Goal: Information Seeking & Learning: Check status

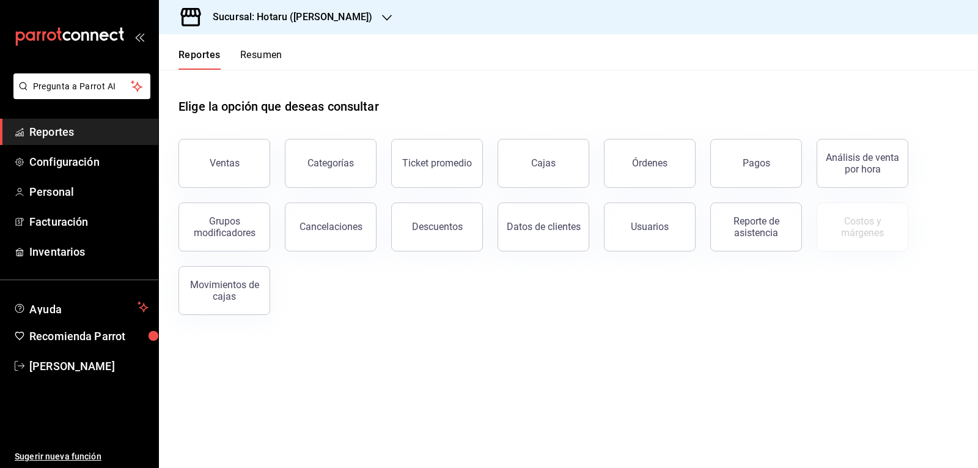
click at [726, 360] on main "Elige la opción que deseas consultar Ventas Categorías Ticket promedio Cajas Ór…" at bounding box center [568, 269] width 819 height 398
click at [487, 296] on div "Ventas Categorías Ticket promedio Cajas Órdenes Pagos Análisis de venta por hor…" at bounding box center [561, 219] width 795 height 191
click at [339, 18] on div "Sucursal: Hotaru ([PERSON_NAME])" at bounding box center [283, 17] width 228 height 34
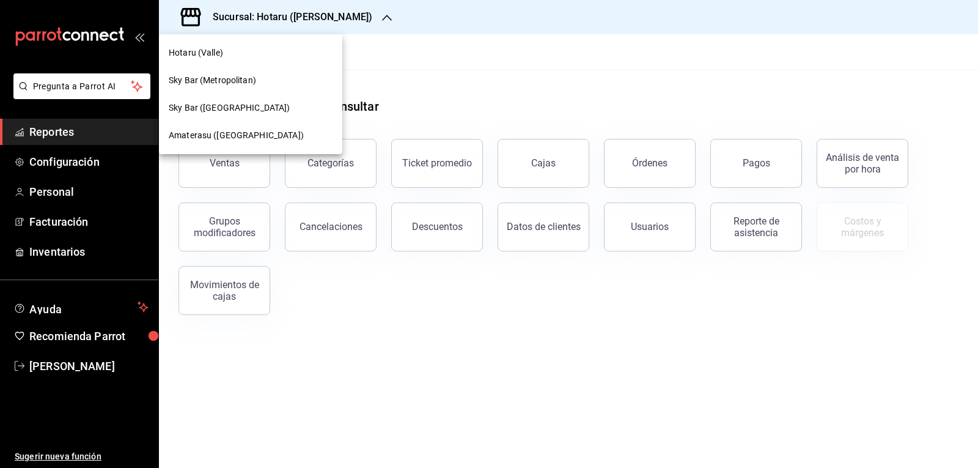
click at [252, 133] on span "Amaterasu (Metropolitan)" at bounding box center [236, 135] width 135 height 13
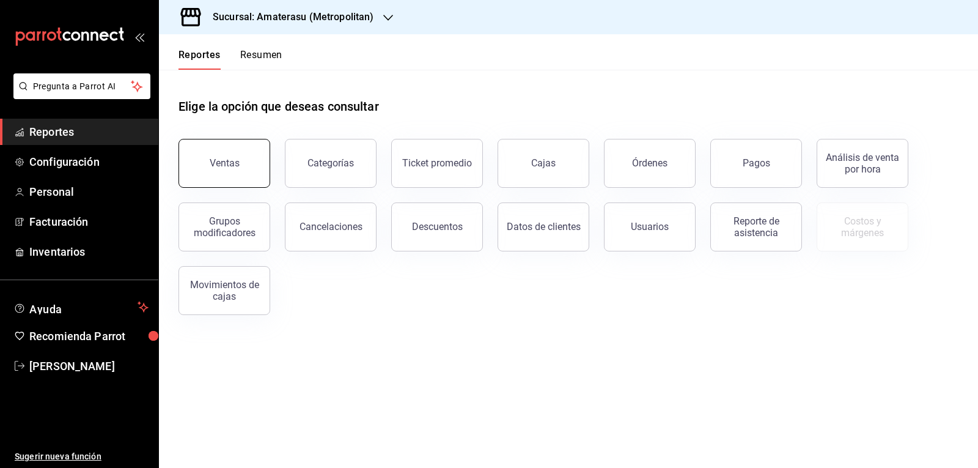
click at [240, 161] on button "Ventas" at bounding box center [224, 163] width 92 height 49
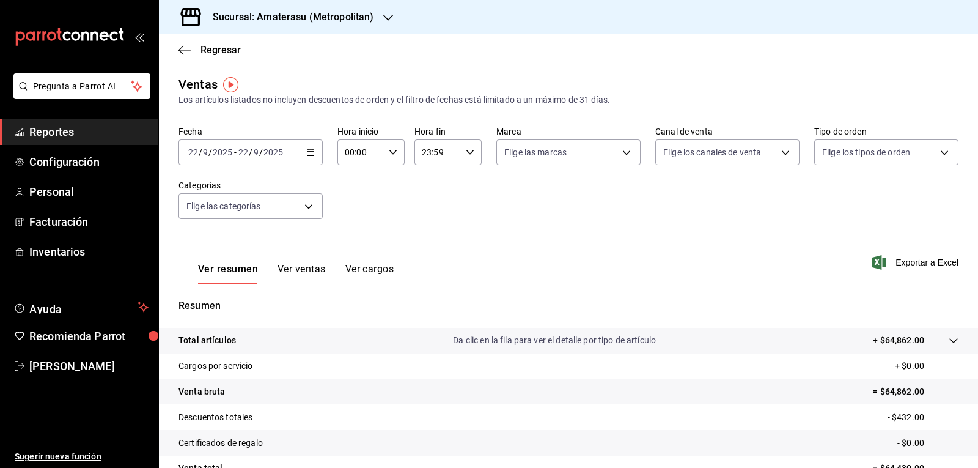
click at [392, 159] on div "00:00 Hora inicio" at bounding box center [370, 152] width 67 height 26
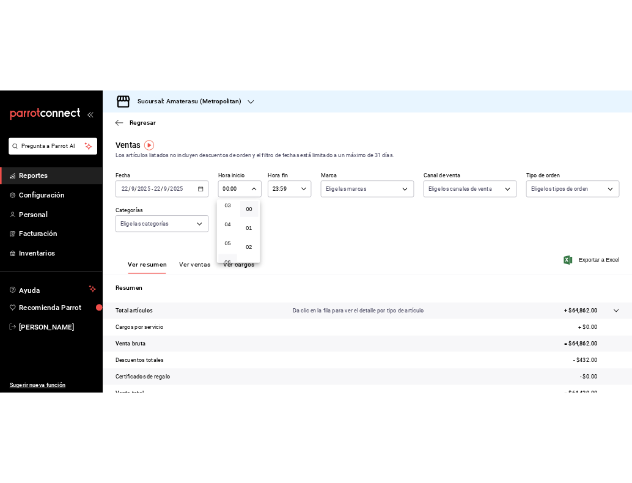
scroll to position [122, 0]
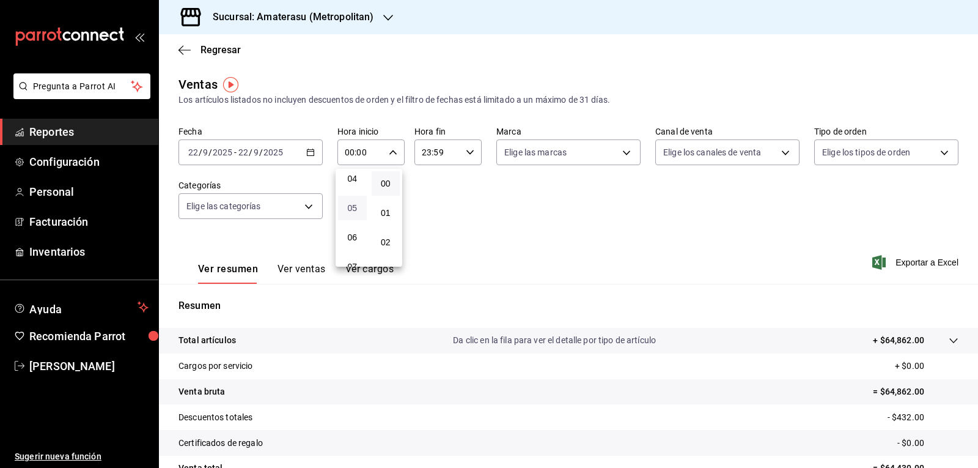
click at [359, 210] on span "05" at bounding box center [352, 208] width 14 height 10
type input "05:00"
click at [605, 47] on div at bounding box center [489, 234] width 978 height 468
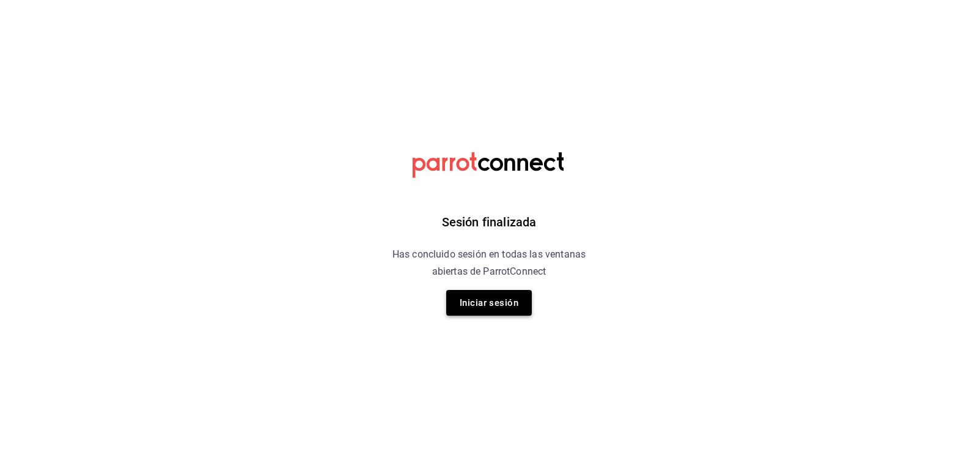
click at [501, 311] on button "Iniciar sesión" at bounding box center [489, 303] width 86 height 26
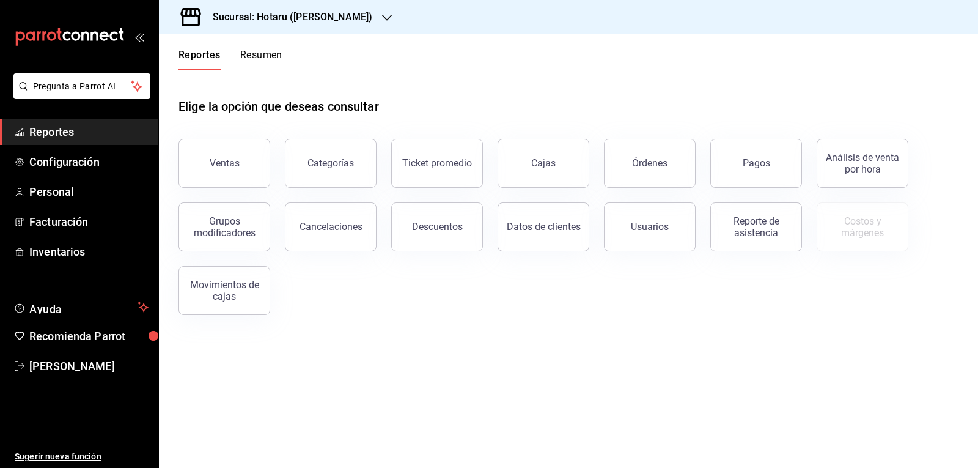
drag, startPoint x: 902, startPoint y: 0, endPoint x: 630, endPoint y: 383, distance: 470.0
click at [630, 383] on main "Elige la opción que deseas consultar Ventas Categorías Ticket promedio Cajas Ór…" at bounding box center [568, 269] width 819 height 398
click at [803, 276] on div "Ventas Categorías Ticket promedio Cajas Órdenes Pagos Análisis de venta por hor…" at bounding box center [561, 219] width 795 height 191
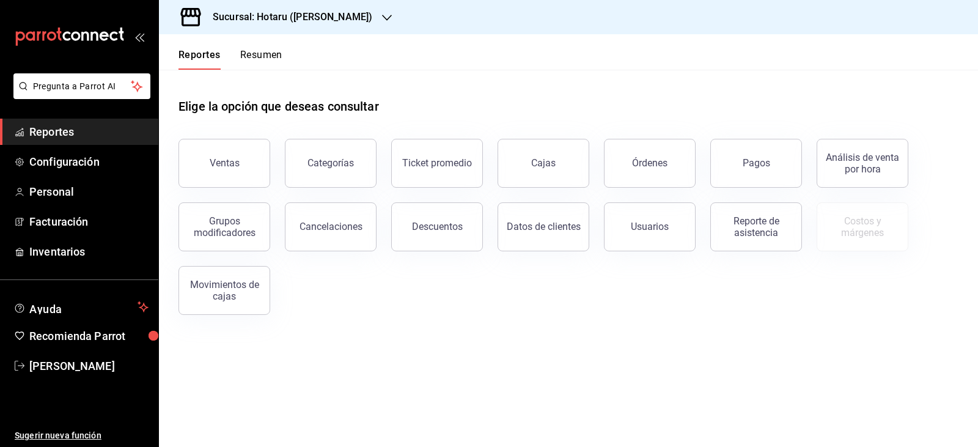
drag, startPoint x: 684, startPoint y: 2, endPoint x: 566, endPoint y: 379, distance: 395.2
click at [566, 379] on main "Elige la opción que deseas consultar Ventas Categorías Ticket promedio Cajas Ór…" at bounding box center [568, 258] width 819 height 377
click at [565, 95] on div "Elige la opción que deseas consultar" at bounding box center [568, 97] width 780 height 54
click at [592, 89] on div "Elige la opción que deseas consultar" at bounding box center [568, 97] width 780 height 54
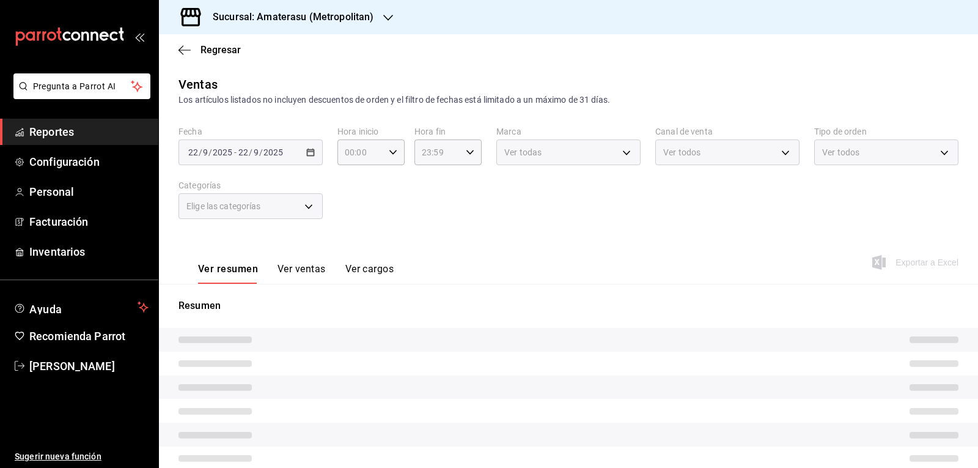
type input "05:00"
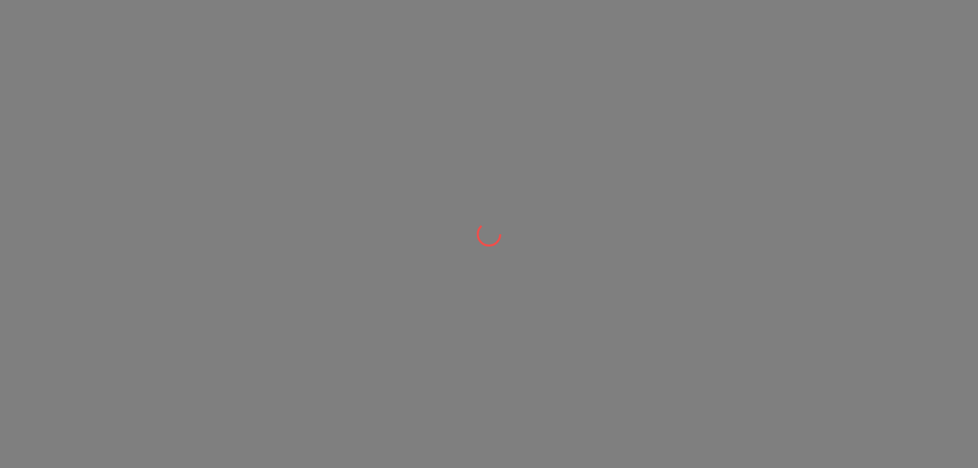
click at [835, 95] on div at bounding box center [489, 234] width 978 height 468
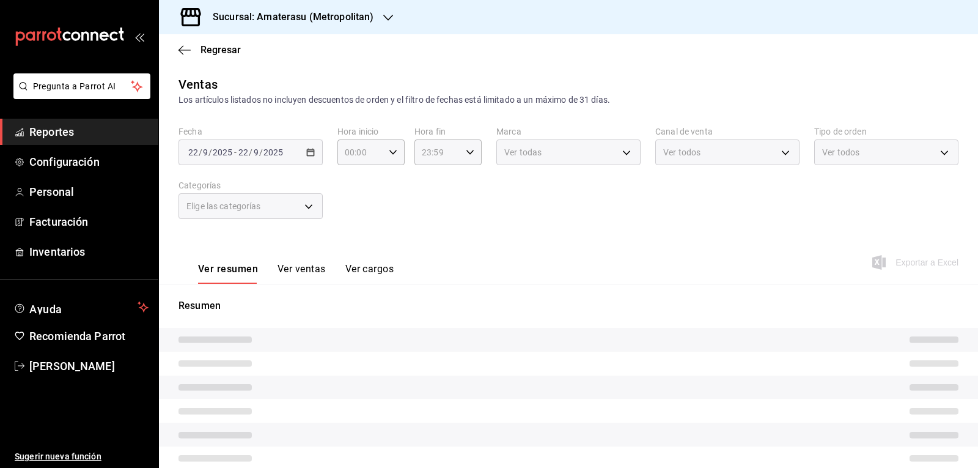
type input "05:00"
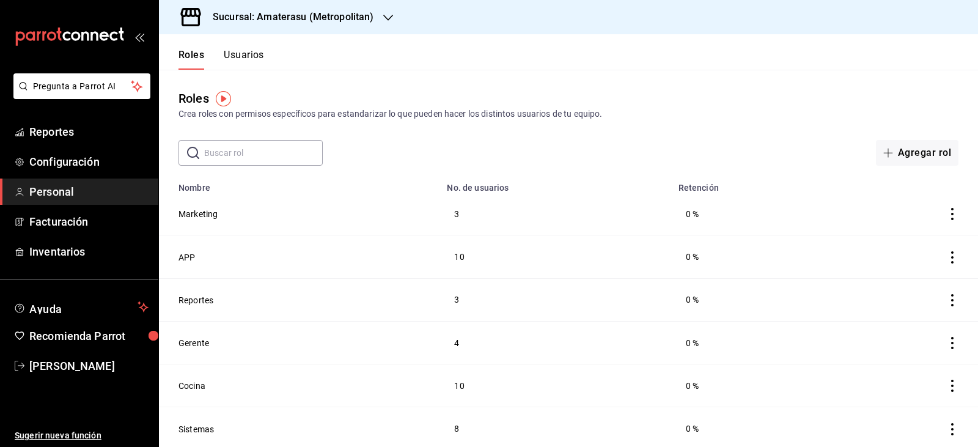
click at [784, 123] on div "Roles Crea roles con permisos específicos para estandarizar lo que pueden hacer…" at bounding box center [568, 118] width 819 height 96
click at [735, 43] on header "Roles Usuarios" at bounding box center [568, 51] width 819 height 35
click at [391, 265] on td "APP" at bounding box center [299, 256] width 281 height 43
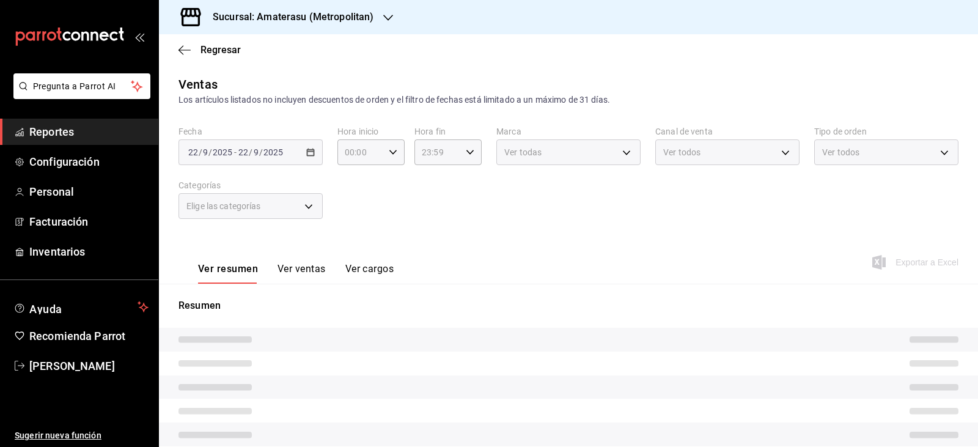
type input "05:00"
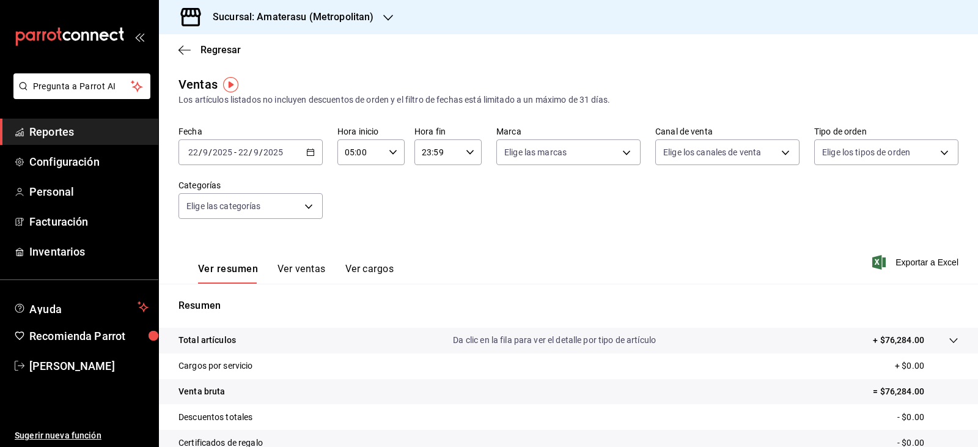
drag, startPoint x: 882, startPoint y: 31, endPoint x: 902, endPoint y: 73, distance: 45.9
click at [902, 73] on main "Regresar Ventas Los artículos listados no incluyen descuentos de orden y el fil…" at bounding box center [568, 309] width 819 height 551
click at [454, 199] on div "Fecha [DATE] [DATE] - [DATE] [DATE] Hora inicio 05:00 Hora inicio Hora fin 23:5…" at bounding box center [568, 180] width 780 height 108
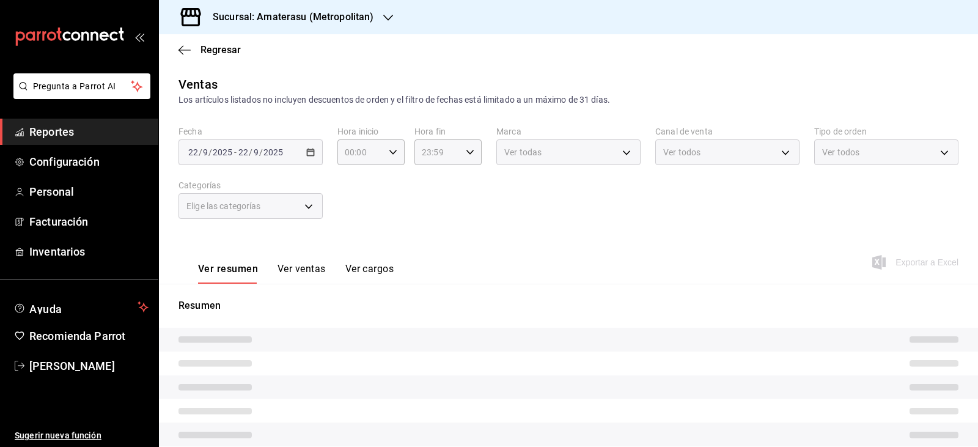
type input "05:00"
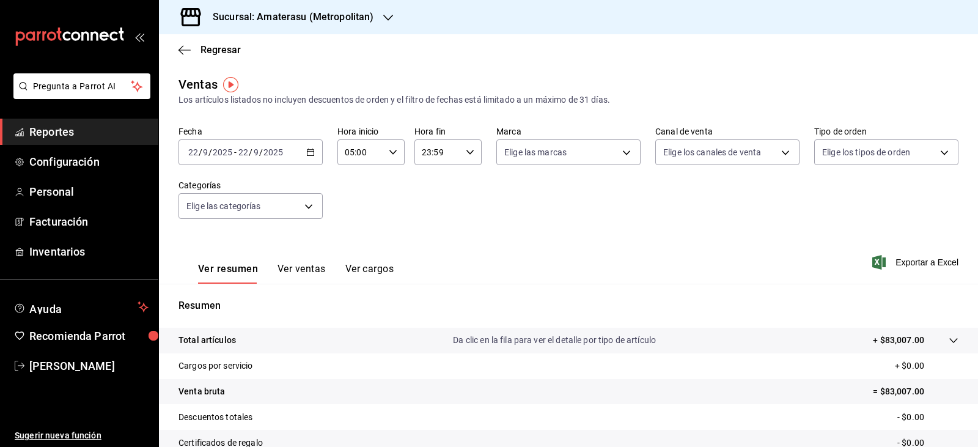
click at [919, 48] on div "Regresar" at bounding box center [568, 49] width 819 height 31
click at [495, 227] on div "Fecha [DATE] [DATE] - [DATE] [DATE] Hora inicio 05:00 Hora inicio Hora fin 23:5…" at bounding box center [568, 180] width 780 height 108
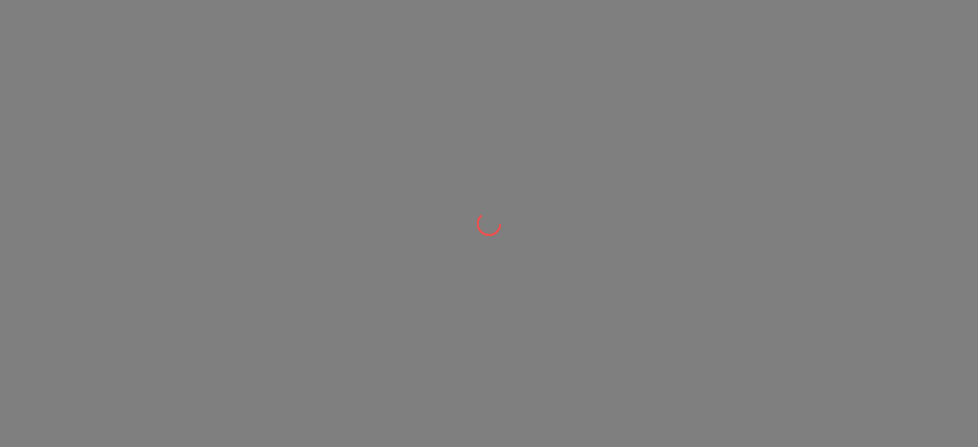
drag, startPoint x: 291, startPoint y: 199, endPoint x: 281, endPoint y: 189, distance: 13.8
click at [291, 199] on div at bounding box center [489, 223] width 978 height 447
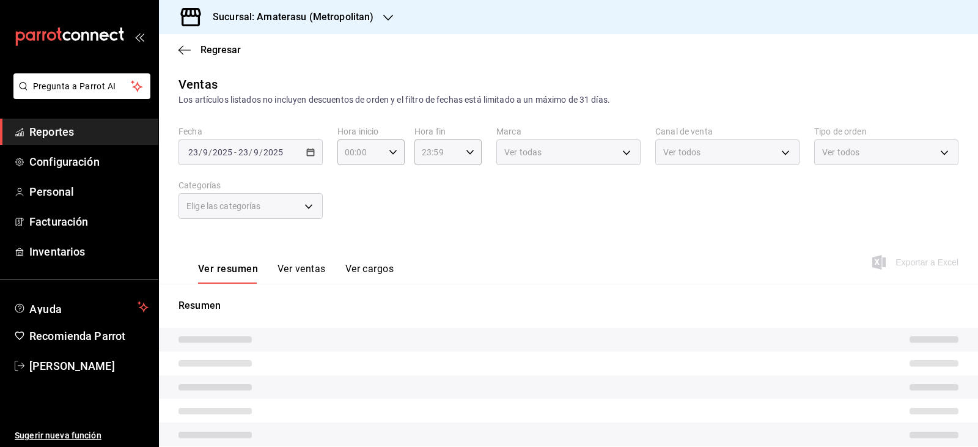
type input "05:00"
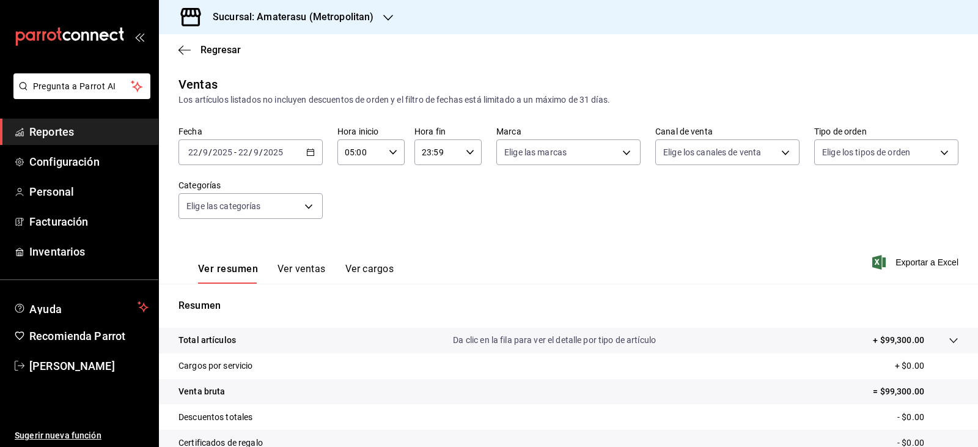
click at [306, 149] on icon "button" at bounding box center [310, 152] width 9 height 9
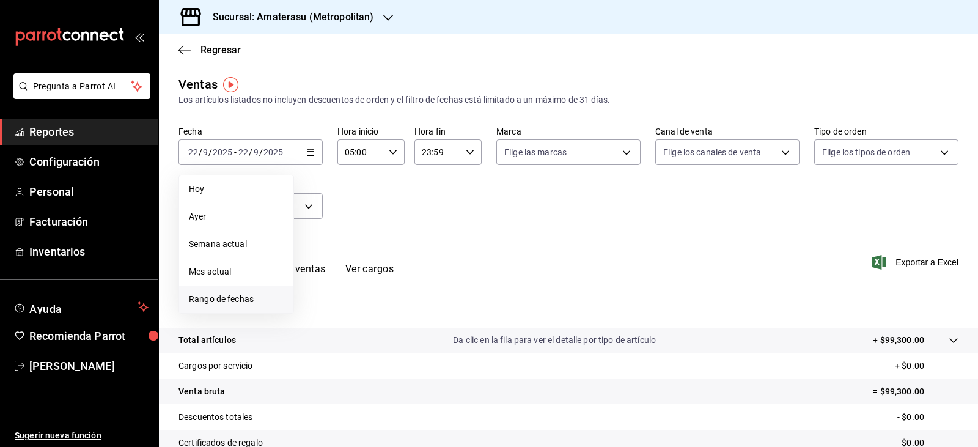
click at [245, 290] on li "Rango de fechas" at bounding box center [236, 299] width 114 height 28
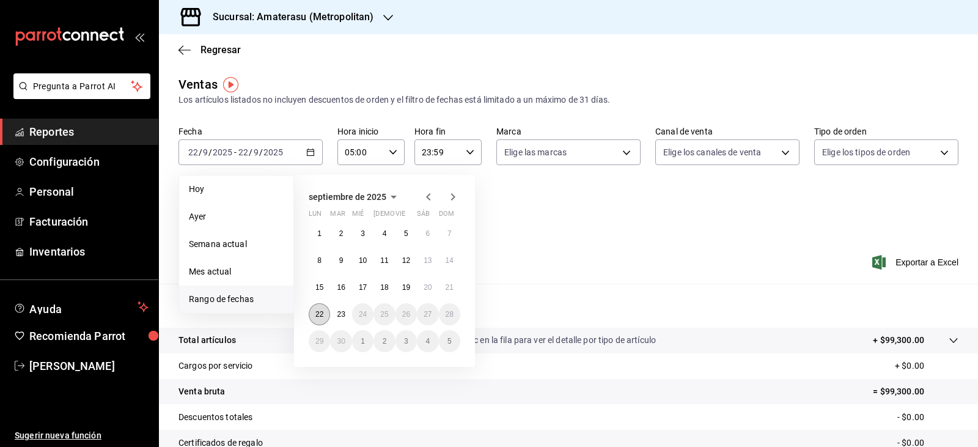
click at [323, 311] on abbr "22" at bounding box center [319, 314] width 8 height 9
click at [334, 309] on button "23" at bounding box center [340, 314] width 21 height 22
click at [316, 313] on abbr "22" at bounding box center [319, 314] width 8 height 9
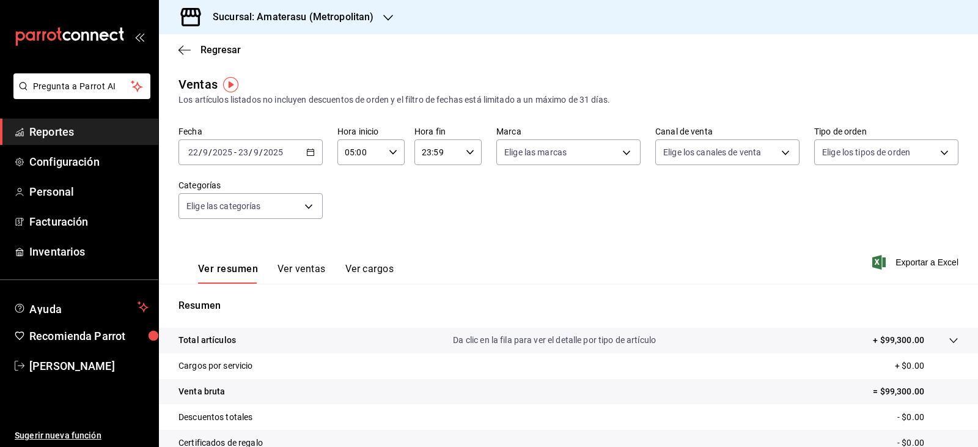
click at [391, 158] on div "05:00 Hora inicio" at bounding box center [370, 152] width 67 height 26
click at [362, 183] on button "05" at bounding box center [352, 183] width 29 height 24
click at [471, 151] on div at bounding box center [489, 223] width 978 height 447
click at [467, 151] on icon "button" at bounding box center [470, 152] width 9 height 9
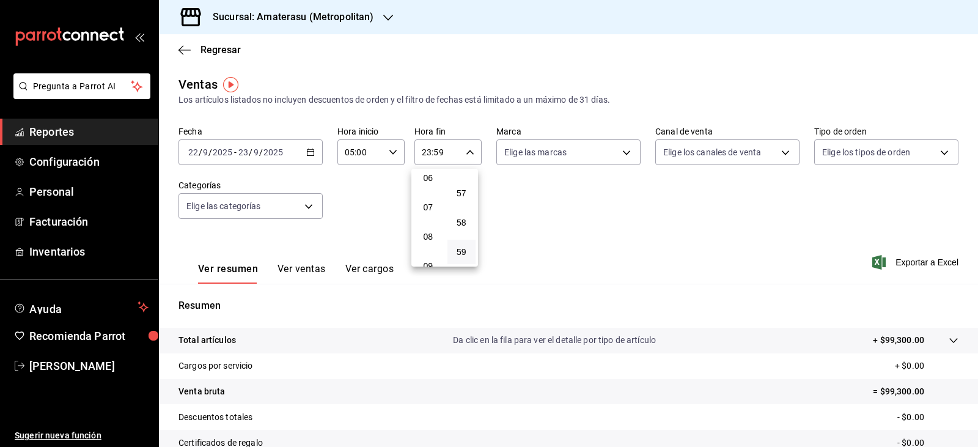
scroll to position [117, 0]
click at [428, 179] on span "04" at bounding box center [428, 183] width 14 height 10
type input "04:59"
click at [597, 199] on div at bounding box center [489, 223] width 978 height 447
click at [622, 151] on body "Pregunta a Parrot AI Reportes Configuración Personal Facturación Inventarios Ay…" at bounding box center [489, 223] width 978 height 447
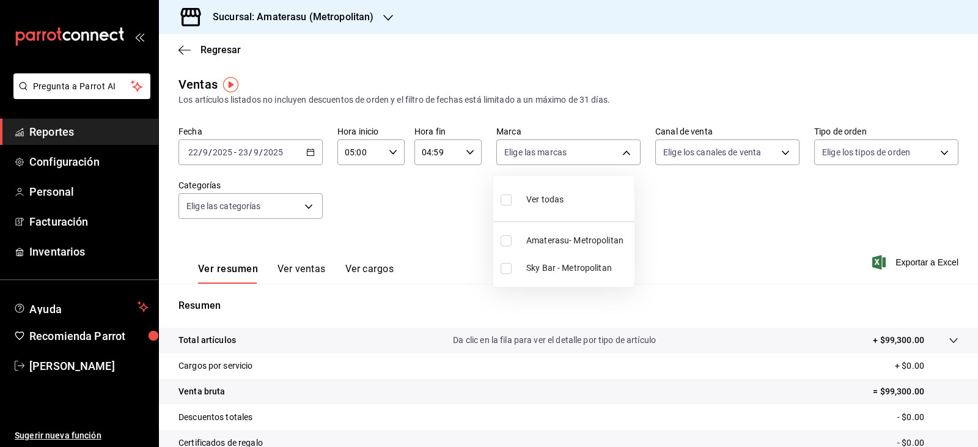
click at [559, 241] on span "Amaterasu- Metropolitan" at bounding box center [577, 240] width 103 height 13
type input "e4cd7fcb-d45b-43ae-a99f-ad4ccfcd9032"
checkbox input "true"
click at [660, 235] on div at bounding box center [489, 223] width 978 height 447
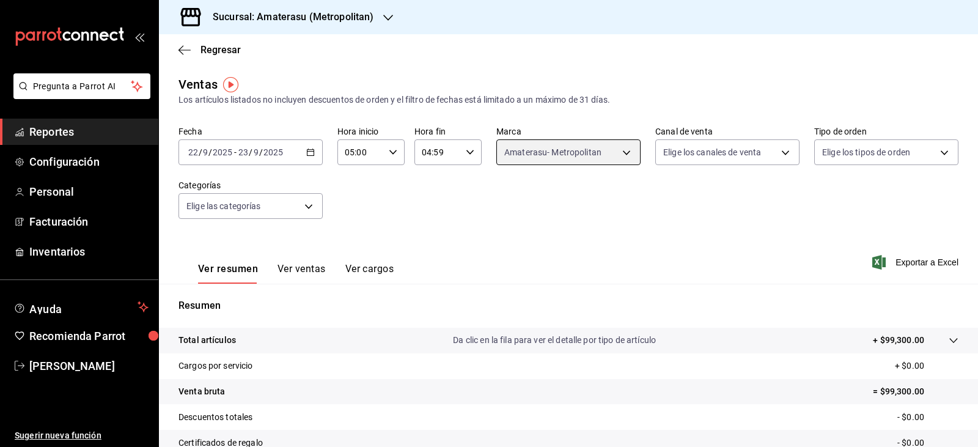
scroll to position [139, 0]
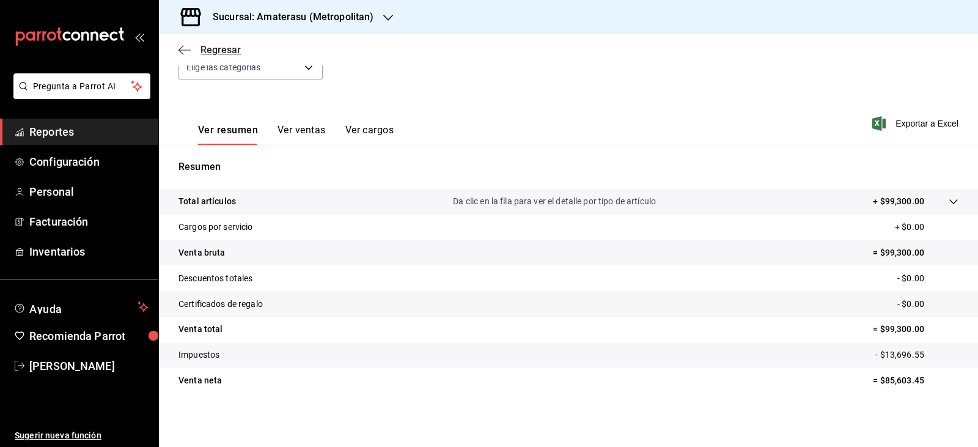
click at [183, 45] on icon "button" at bounding box center [184, 50] width 12 height 11
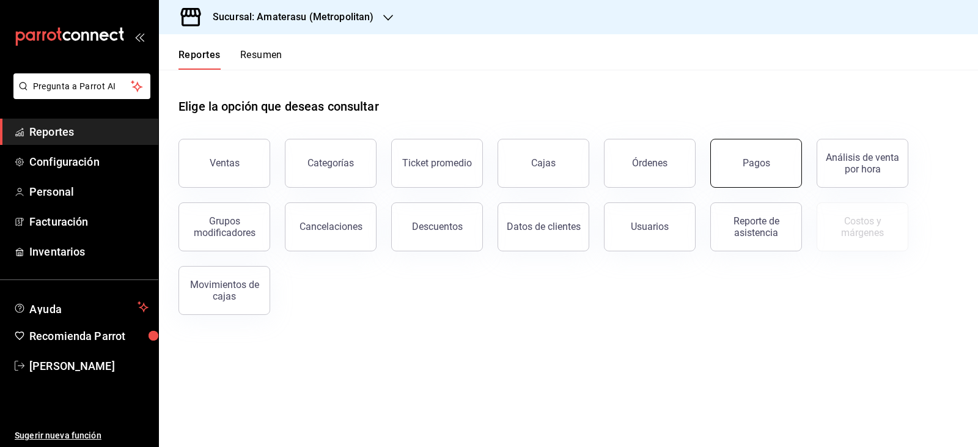
click at [796, 167] on button "Pagos" at bounding box center [756, 163] width 92 height 49
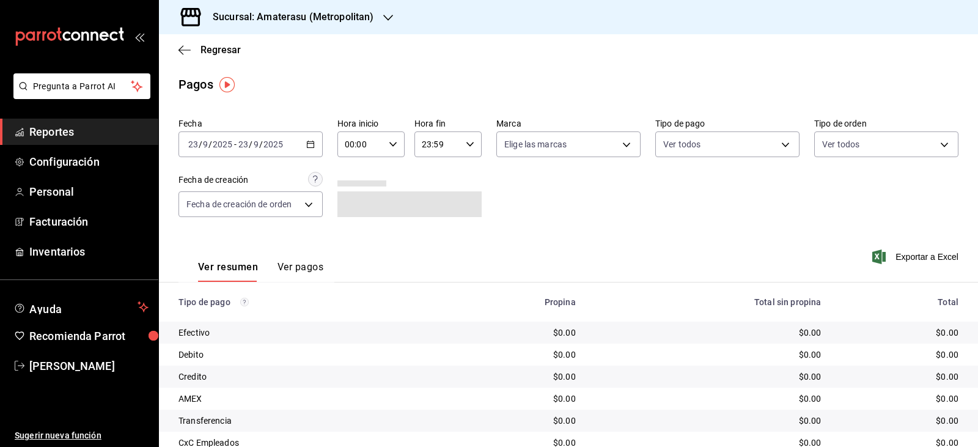
click at [301, 149] on div "[DATE] [DATE] - [DATE] [DATE]" at bounding box center [250, 144] width 144 height 26
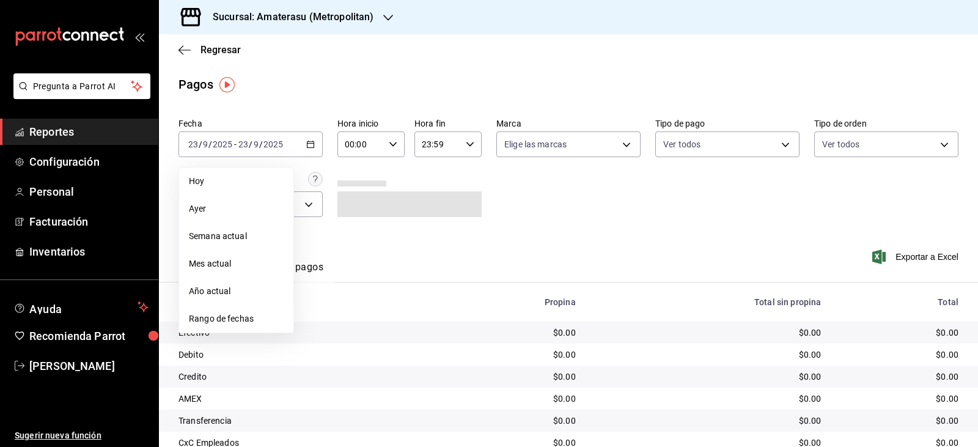
click at [234, 314] on span "Rango de fechas" at bounding box center [236, 318] width 95 height 13
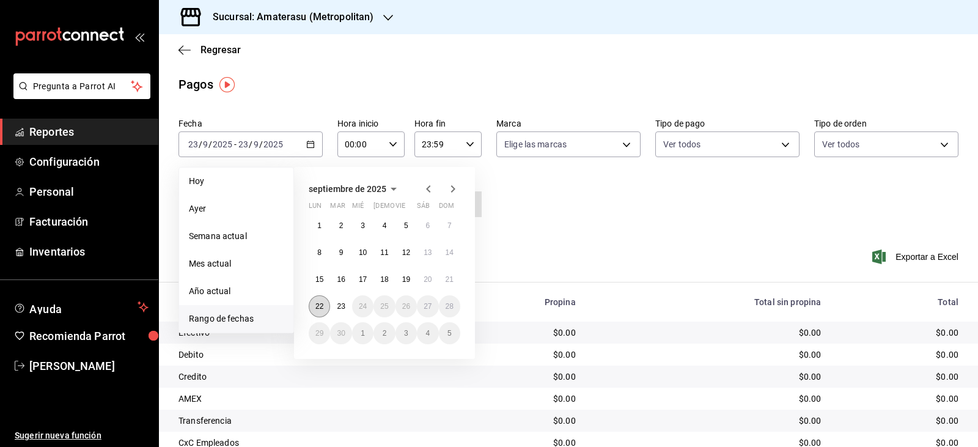
click at [329, 304] on button "22" at bounding box center [319, 306] width 21 height 22
click at [339, 304] on abbr "23" at bounding box center [341, 306] width 8 height 9
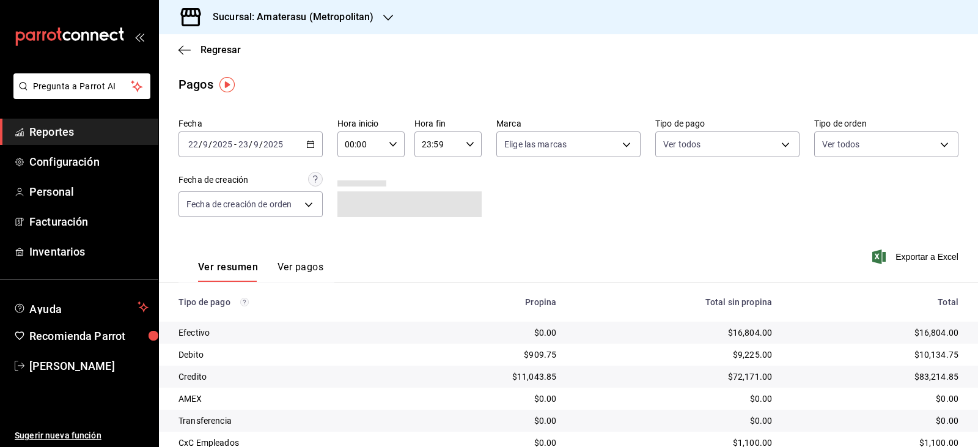
click at [396, 146] on div "00:00 Hora inicio" at bounding box center [370, 144] width 67 height 26
click at [353, 203] on span "05" at bounding box center [352, 200] width 14 height 10
type input "05:00"
click at [461, 146] on div at bounding box center [489, 223] width 978 height 447
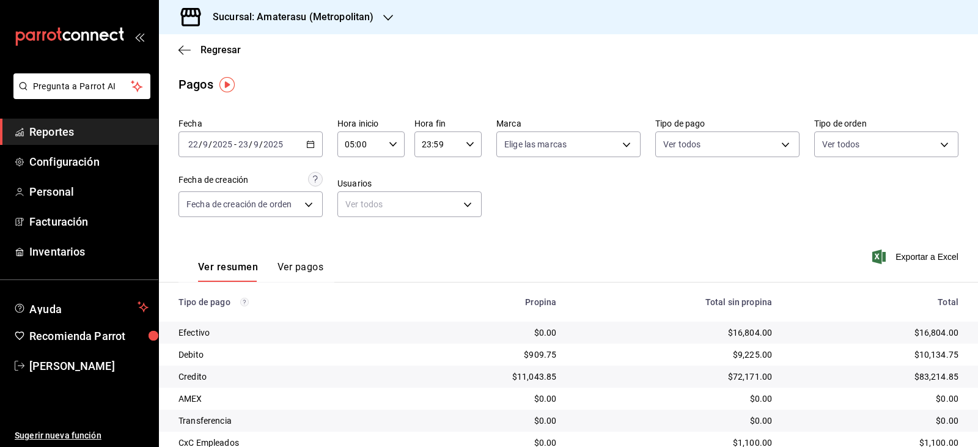
click at [469, 138] on div "23:59 Hora fin" at bounding box center [447, 144] width 67 height 26
click at [433, 180] on button "04" at bounding box center [428, 175] width 29 height 24
type input "04:59"
click at [676, 225] on div at bounding box center [489, 223] width 978 height 447
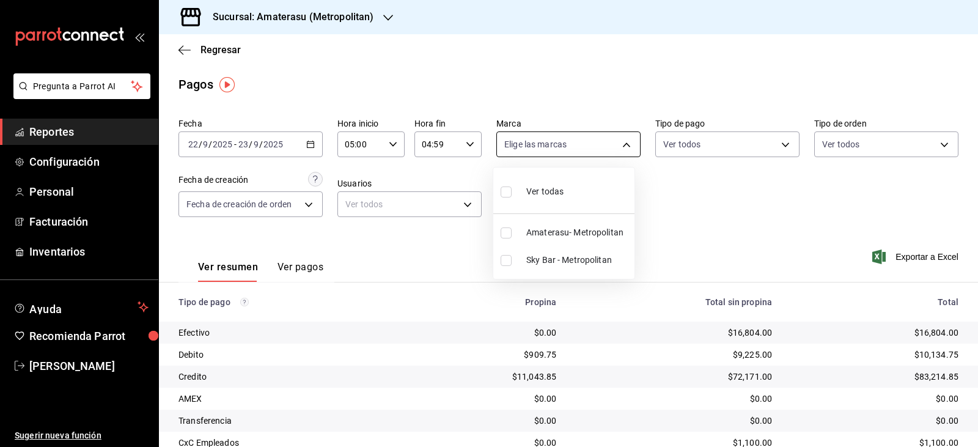
click at [627, 148] on body "Pregunta a Parrot AI Reportes Configuración Personal Facturación Inventarios Ay…" at bounding box center [489, 223] width 978 height 447
click at [556, 229] on span "Amaterasu- Metropolitan" at bounding box center [577, 232] width 103 height 13
type input "e4cd7fcb-d45b-43ae-a99f-ad4ccfcd9032"
checkbox input "true"
click at [759, 213] on div at bounding box center [489, 223] width 978 height 447
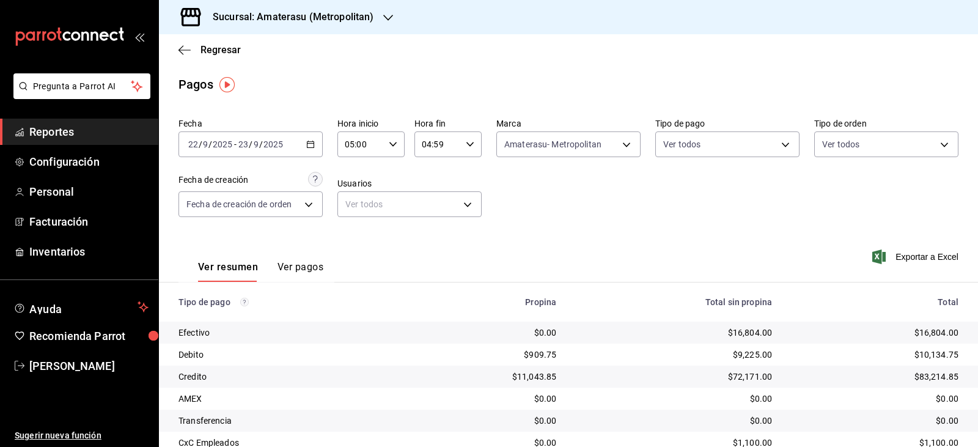
click at [639, 178] on div "Fecha [DATE] [DATE] - [DATE] [DATE] Hora inicio 05:00 Hora inicio Hora fin 04:5…" at bounding box center [568, 172] width 780 height 119
